Goal: Task Accomplishment & Management: Manage account settings

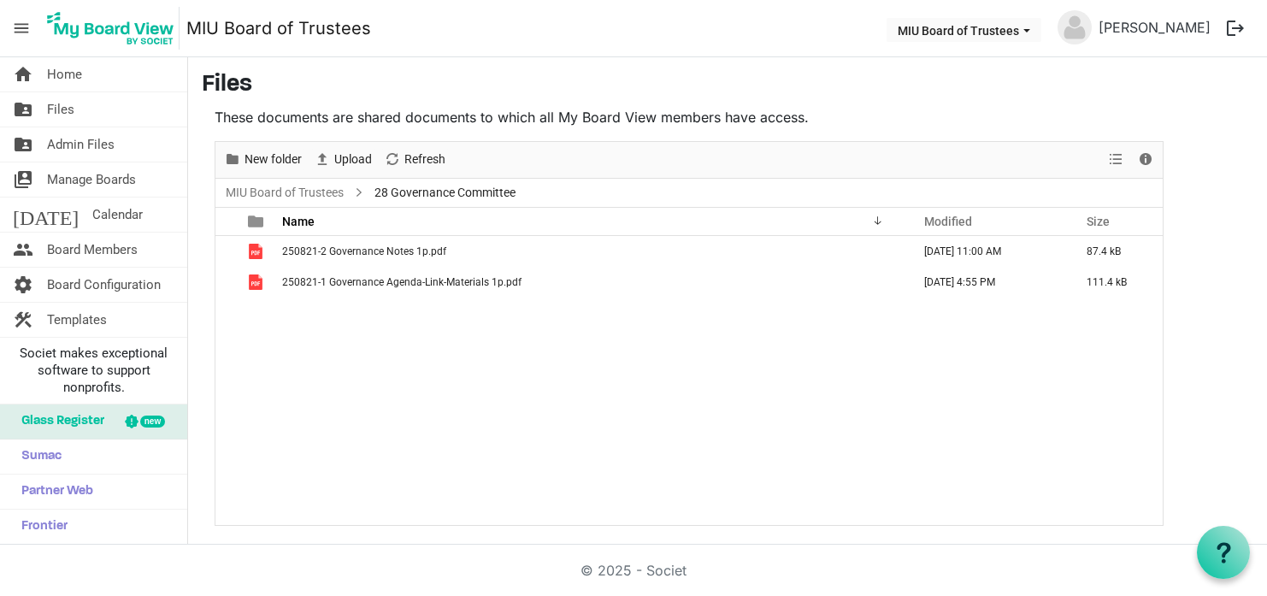
click at [63, 73] on span "Home" at bounding box center [64, 74] width 35 height 34
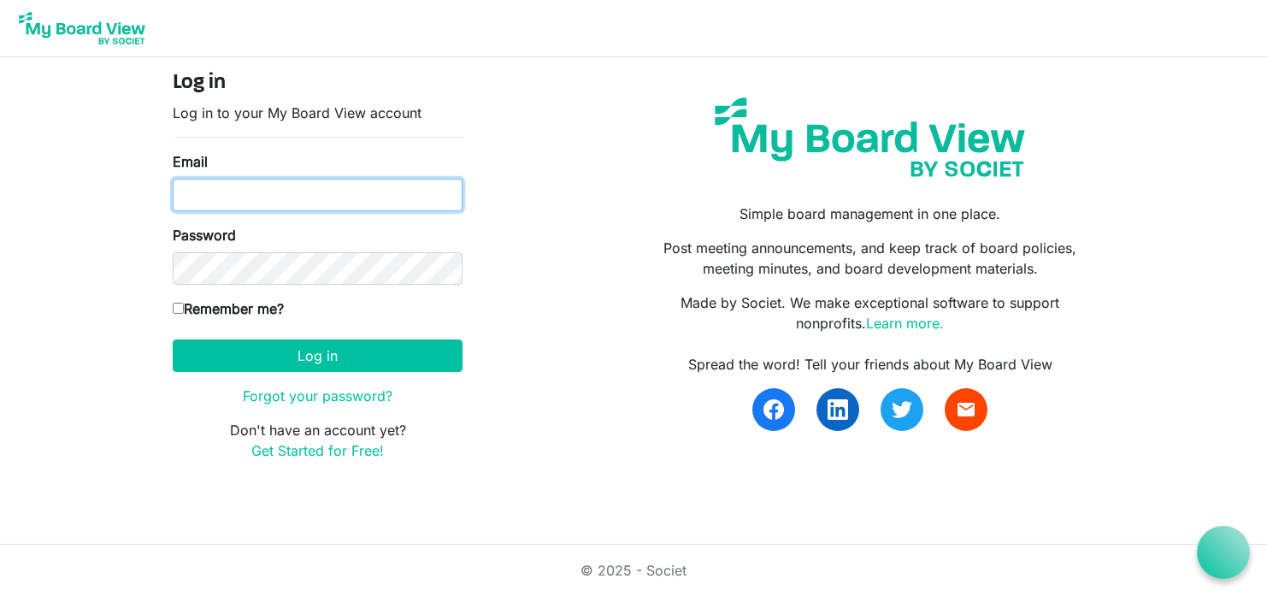
click at [198, 197] on input "Email" at bounding box center [318, 195] width 290 height 32
type input "[EMAIL_ADDRESS][DOMAIN_NAME]"
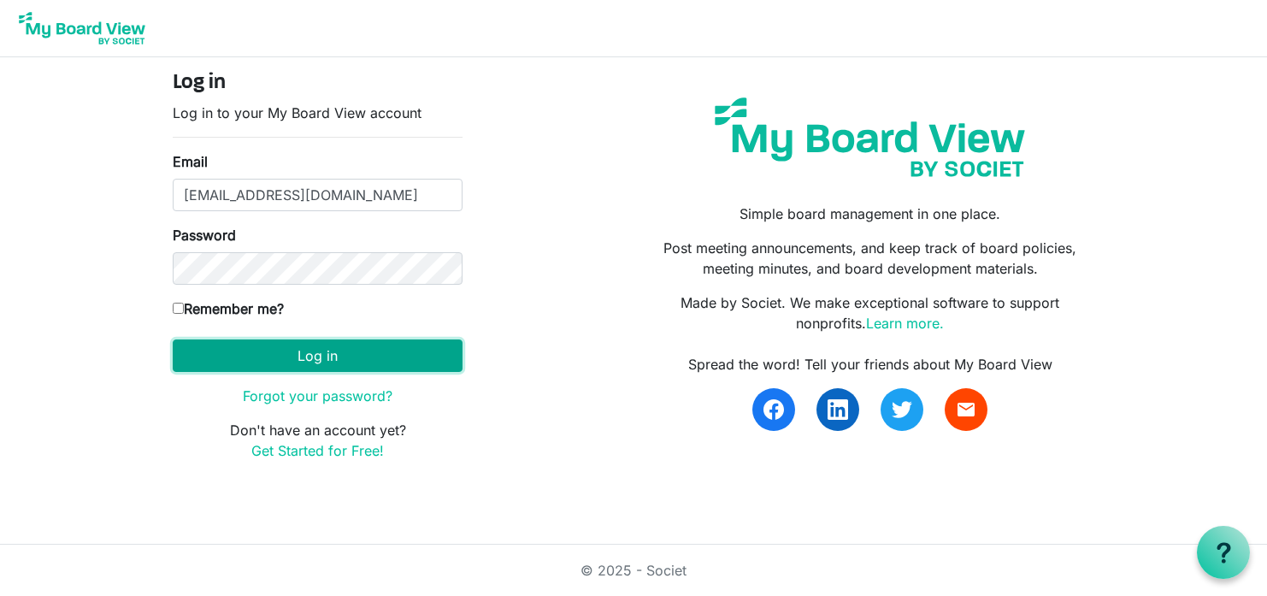
click at [233, 355] on button "Log in" at bounding box center [318, 355] width 290 height 32
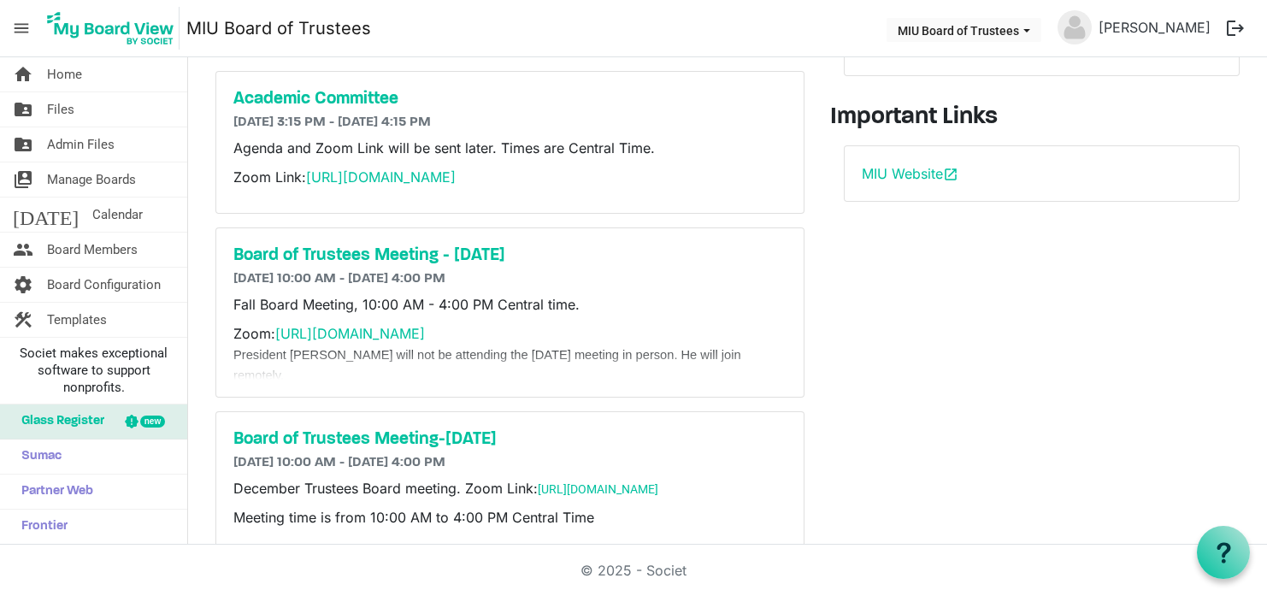
scroll to position [240, 0]
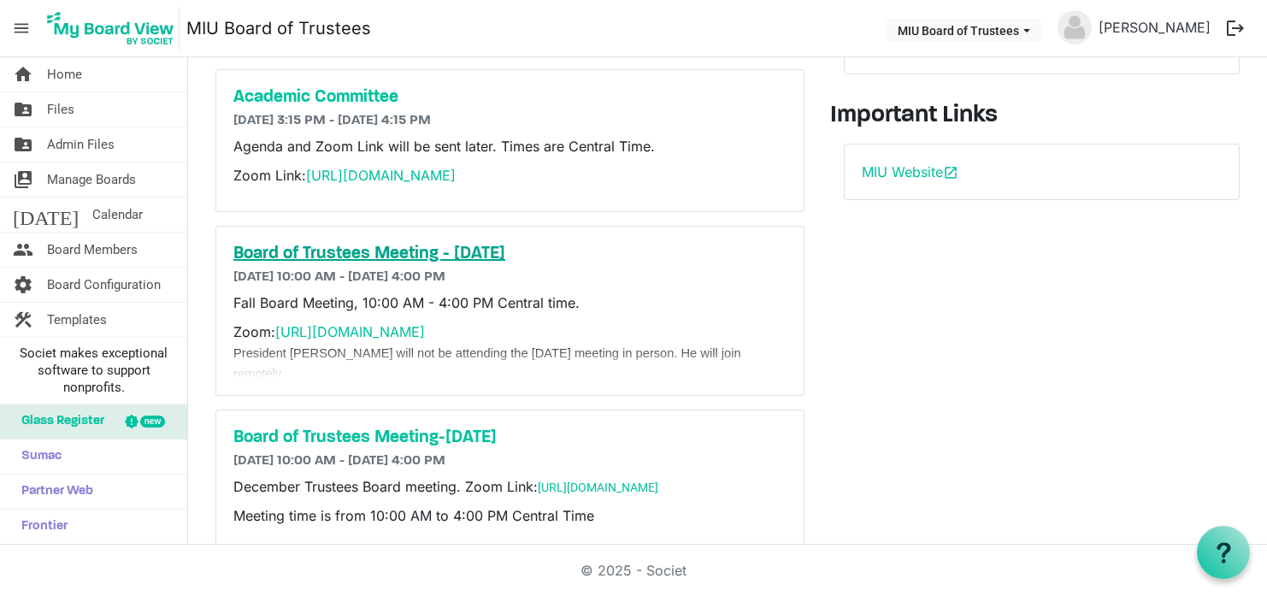
click at [419, 250] on h5 "Board of Trustees Meeting - [DATE]" at bounding box center [509, 254] width 553 height 21
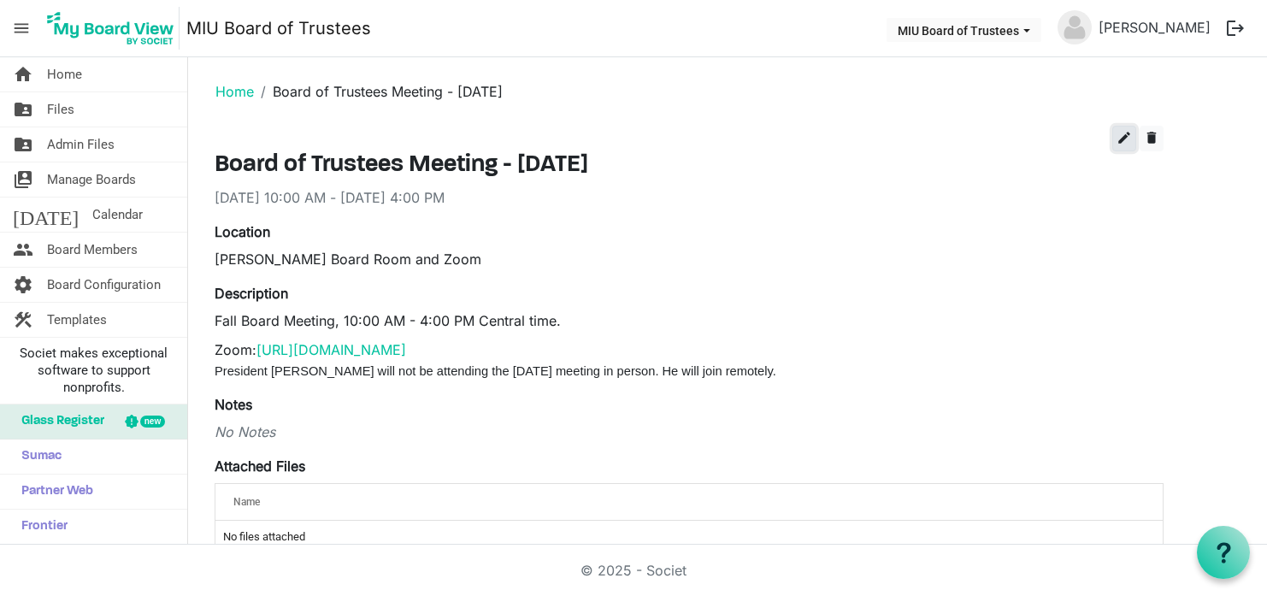
click at [1125, 138] on span "edit" at bounding box center [1123, 137] width 15 height 15
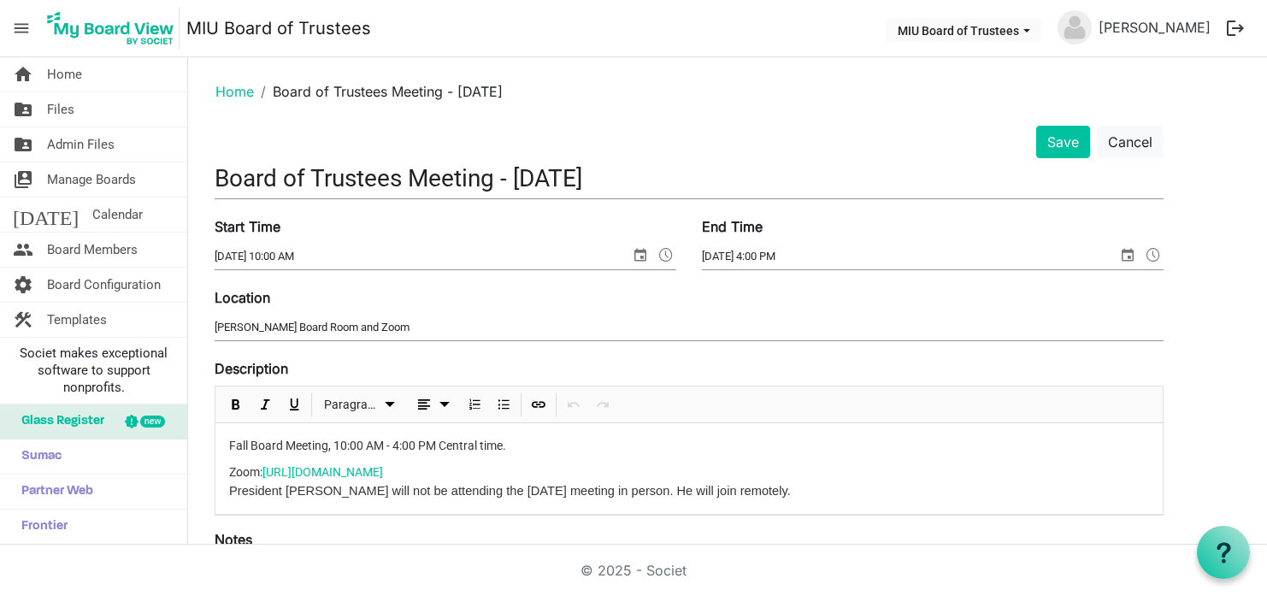
click at [331, 327] on input "Argiro Board Room and Zoom" at bounding box center [689, 328] width 949 height 26
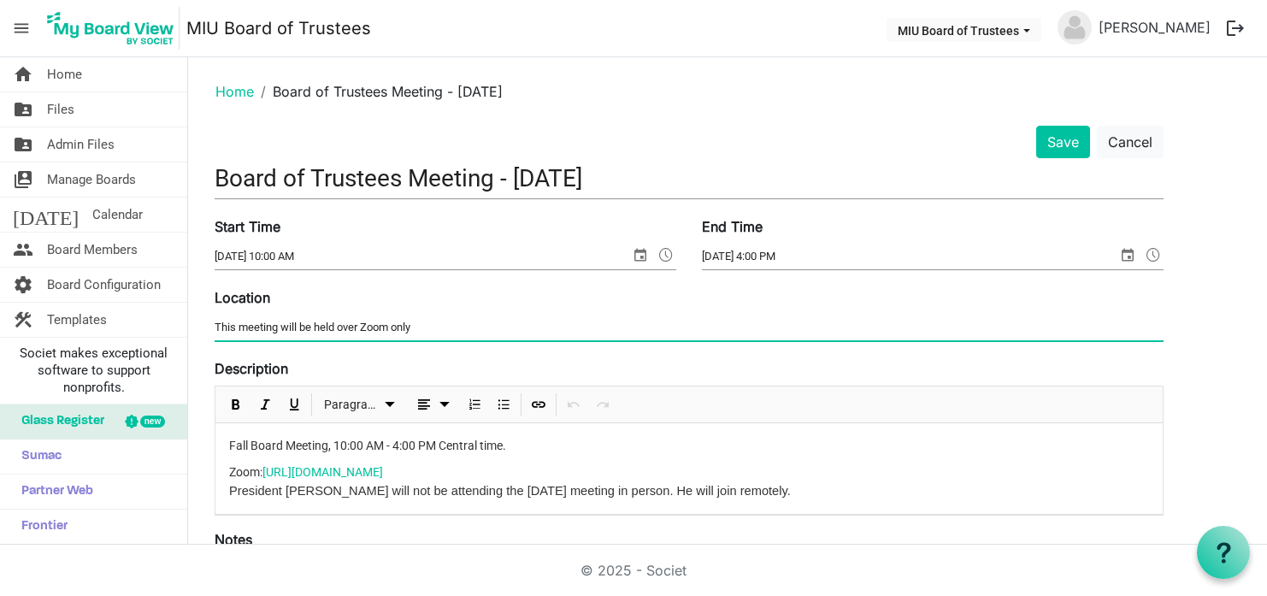
type input "This meeting will be held over Zoom only"
click at [230, 489] on span "President [PERSON_NAME] will not be attending the [DATE] meeting in person. He …" at bounding box center [510, 491] width 562 height 14
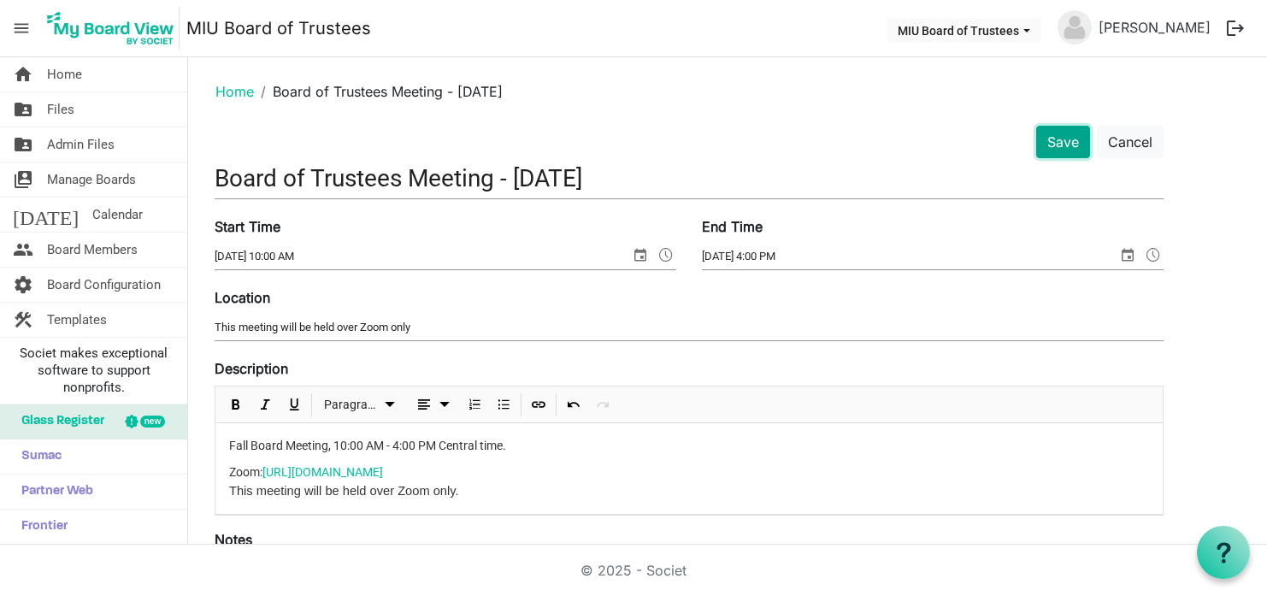
click at [1064, 135] on button "Save" at bounding box center [1063, 142] width 54 height 32
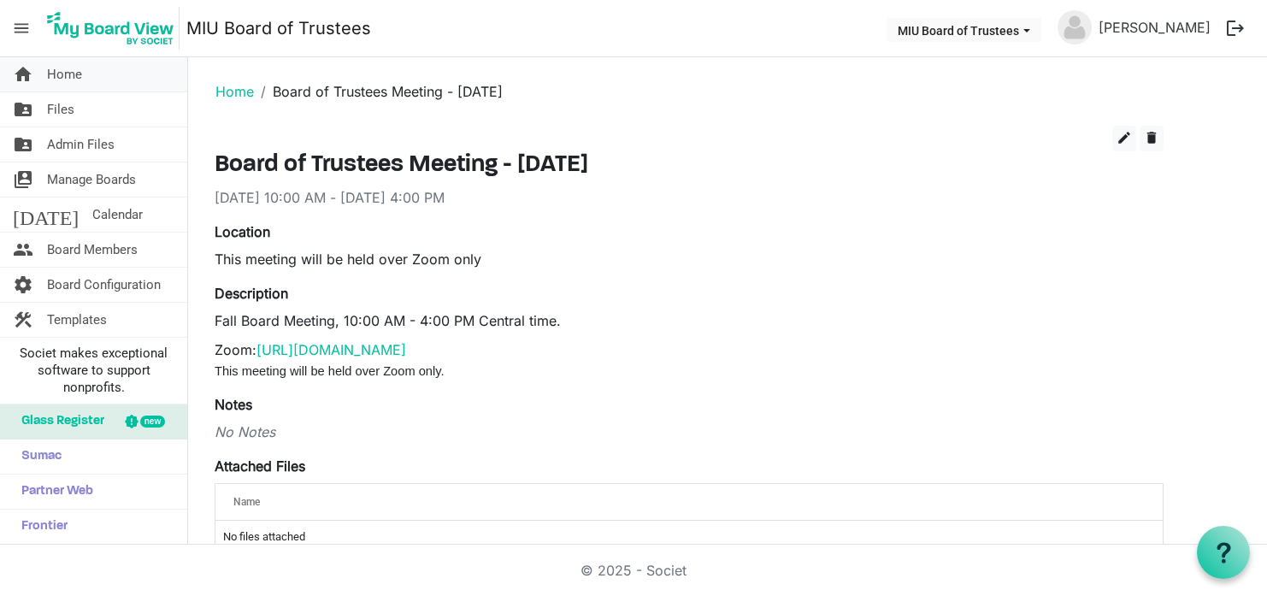
click at [51, 68] on span "Home" at bounding box center [64, 74] width 35 height 34
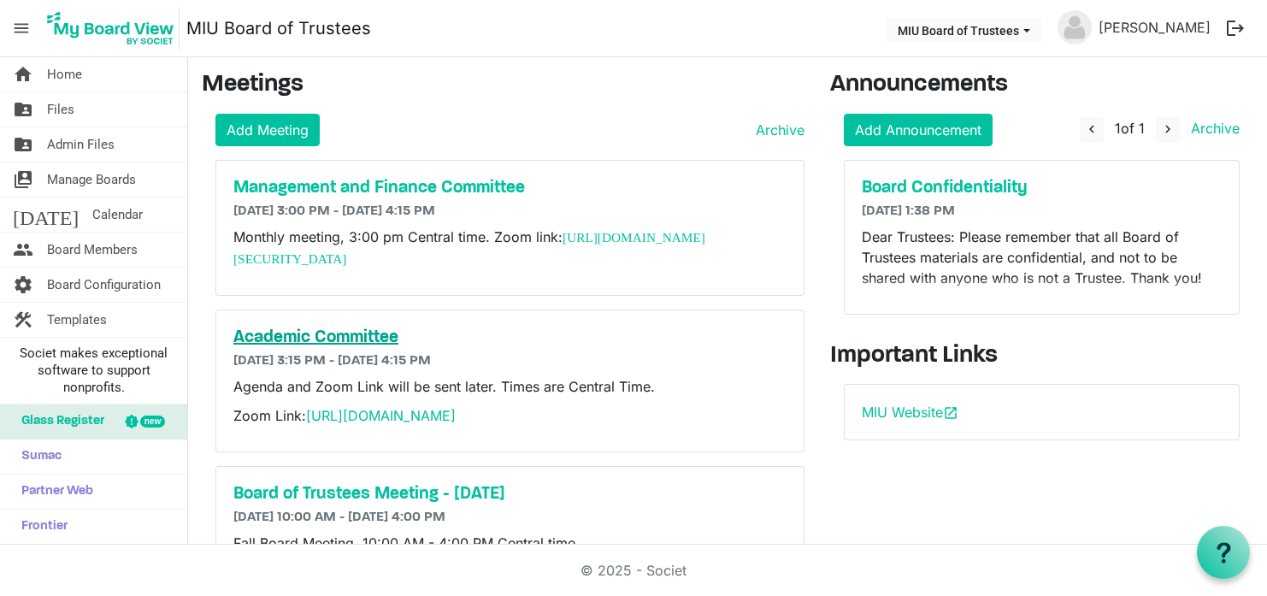
click at [338, 334] on h5 "Academic Committee" at bounding box center [509, 337] width 553 height 21
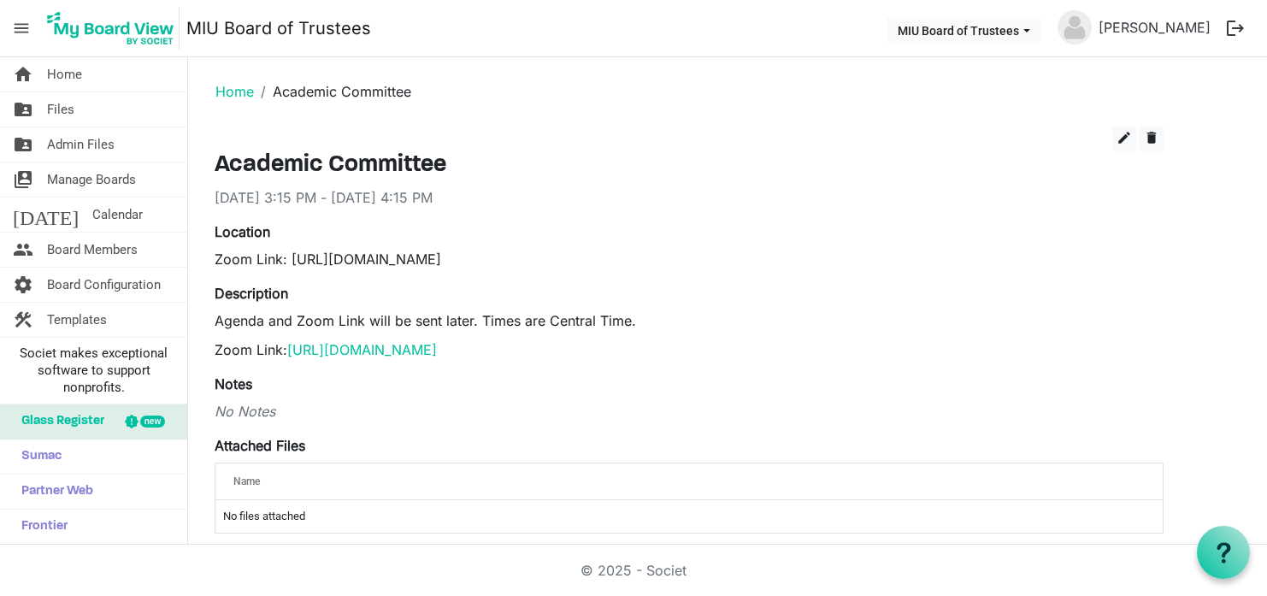
click at [483, 319] on p "Agenda and Zoom Link will be sent later. Times are Central Time." at bounding box center [689, 320] width 949 height 21
click at [482, 317] on p "Agenda and Zoom Link will be sent later. Times are Central Time." at bounding box center [689, 320] width 949 height 21
click at [1121, 136] on span "edit" at bounding box center [1123, 137] width 15 height 15
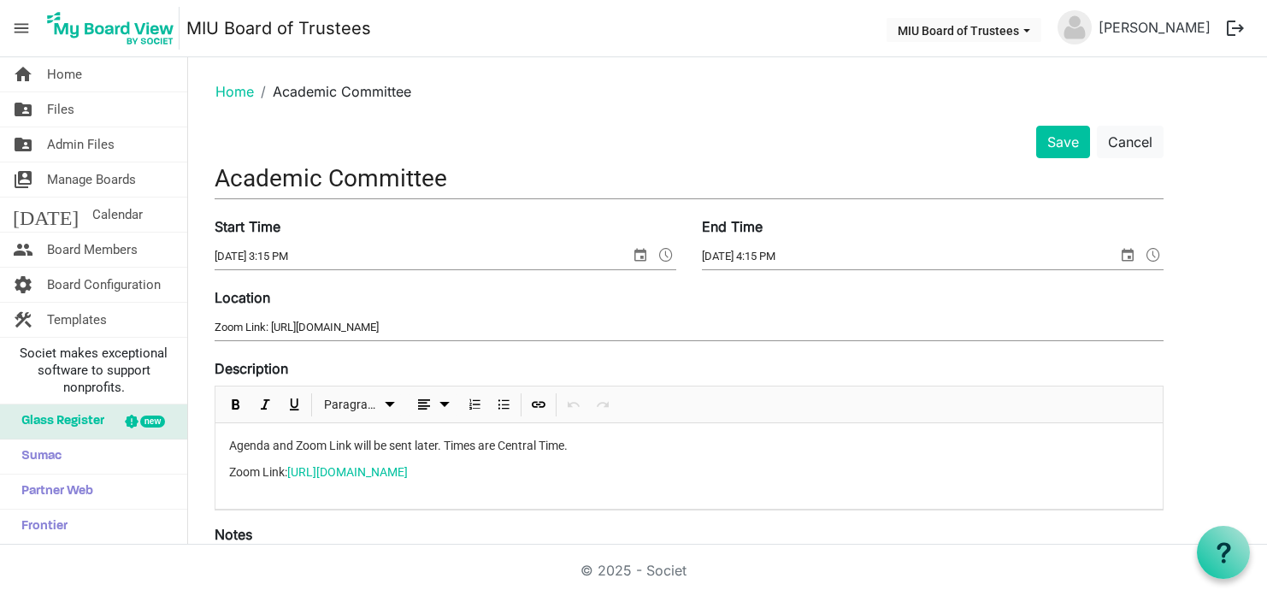
click at [446, 442] on p "Agenda and Zoom Link will be sent later. Times are Central Time." at bounding box center [689, 446] width 920 height 18
click at [331, 444] on p "Agenda and Zoom Link will be sent later. 3:15 pm Central time." at bounding box center [689, 446] width 920 height 18
click at [1057, 146] on button "Save" at bounding box center [1063, 142] width 54 height 32
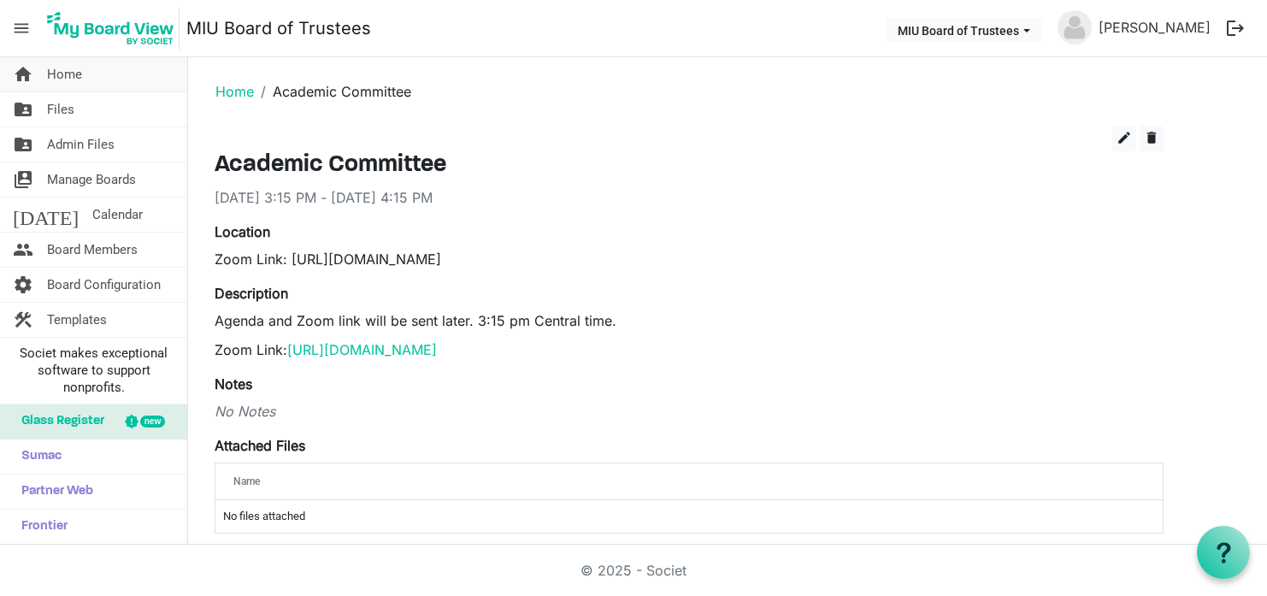
click at [53, 72] on span "Home" at bounding box center [64, 74] width 35 height 34
